Goal: Find specific page/section: Find specific page/section

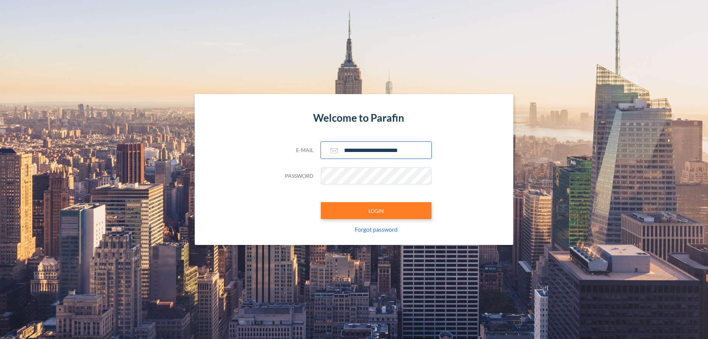
type input "**********"
click at [376, 211] on button "LOGIN" at bounding box center [376, 210] width 111 height 17
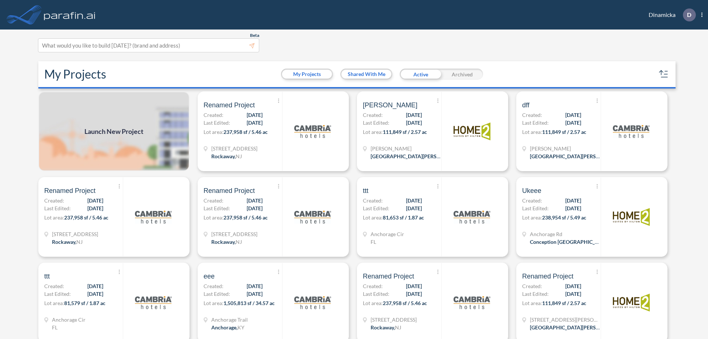
scroll to position [2, 0]
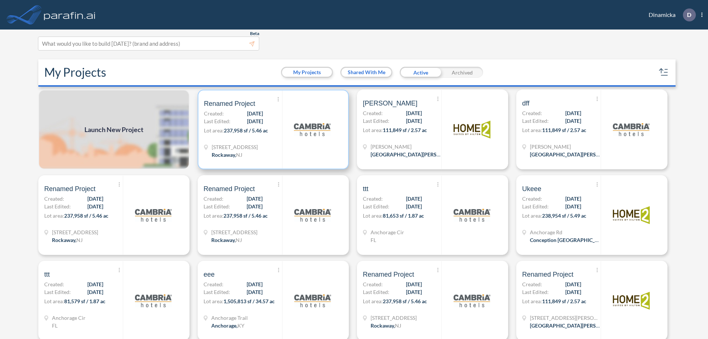
click at [272, 130] on p "Lot area: 237,958 sf / 5.46 ac" at bounding box center [243, 132] width 78 height 11
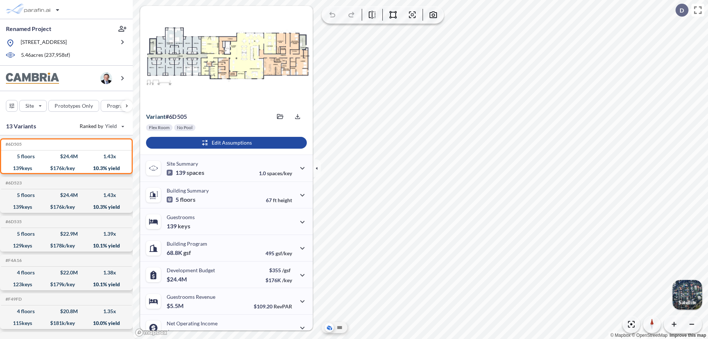
scroll to position [37, 0]
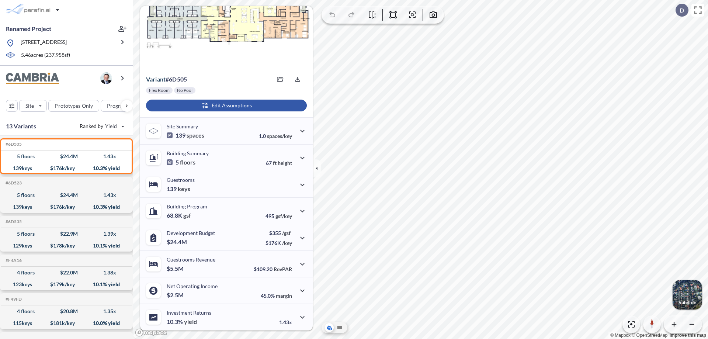
click at [225, 106] on div "button" at bounding box center [226, 106] width 161 height 12
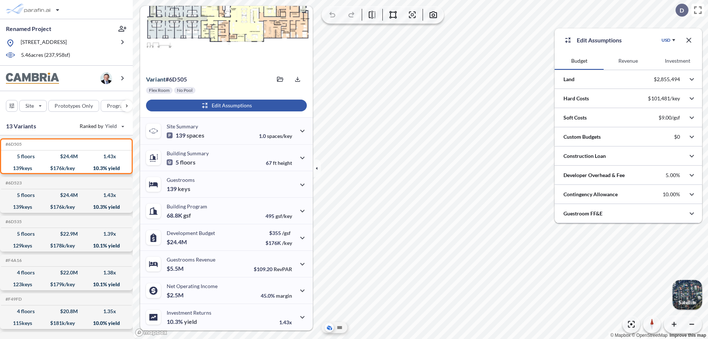
click at [628, 61] on button "Revenue" at bounding box center [628, 61] width 49 height 18
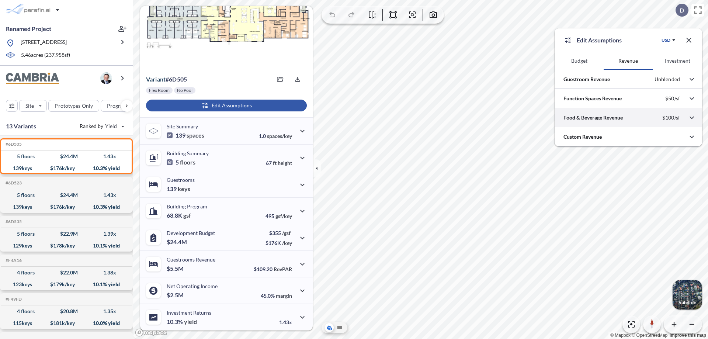
click at [629, 118] on div at bounding box center [629, 117] width 148 height 19
